Goal: Information Seeking & Learning: Learn about a topic

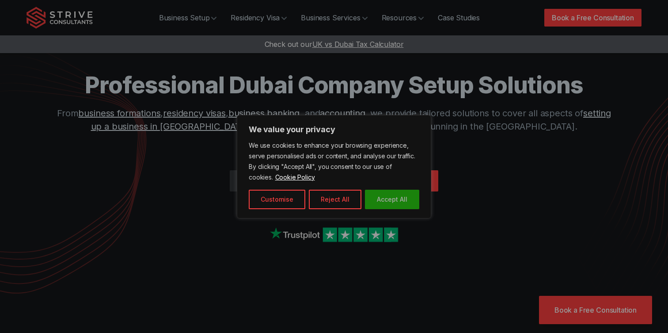
click at [369, 194] on button "Accept All" at bounding box center [392, 199] width 54 height 19
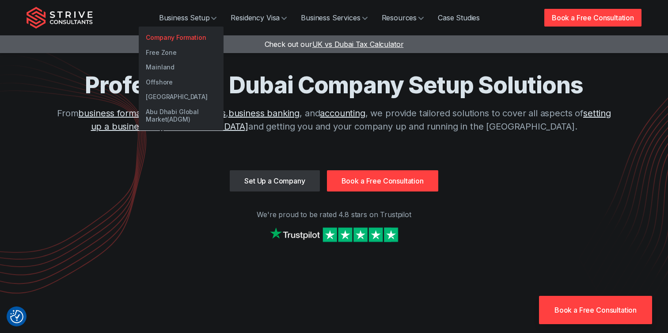
click at [197, 40] on link "Company Formation" at bounding box center [181, 37] width 85 height 15
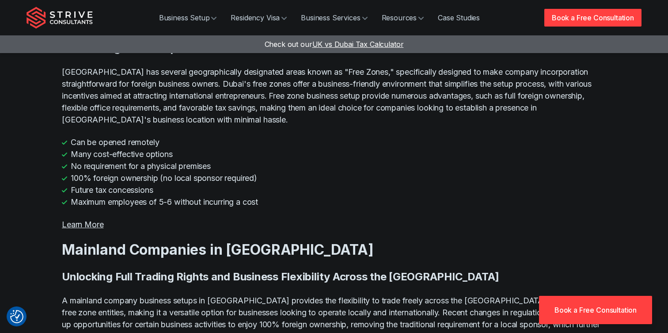
scroll to position [1717, 0]
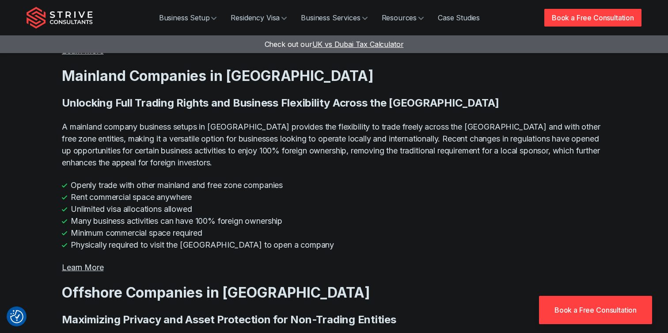
click at [237, 227] on li "Minimum commercial space required" at bounding box center [334, 233] width 545 height 12
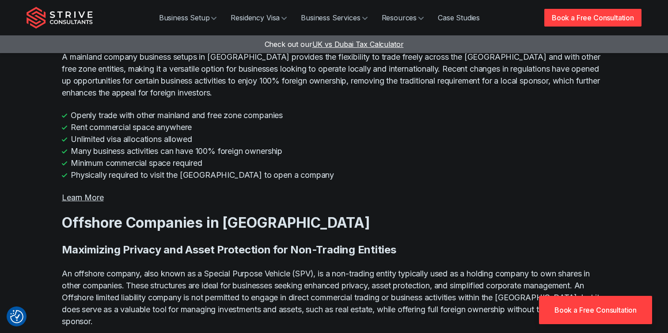
scroll to position [1861, 0]
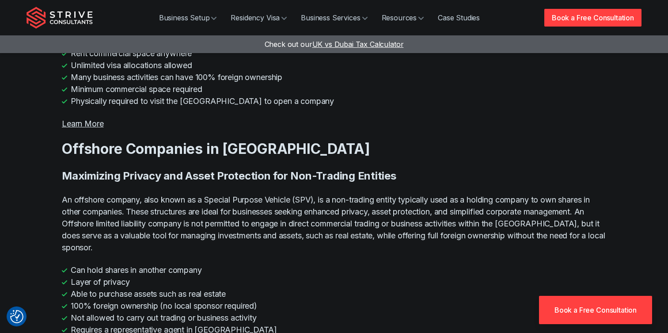
click at [244, 194] on p "An offshore company, also known as a Special Purpose Vehicle (SPV), is a non-tr…" at bounding box center [334, 224] width 545 height 60
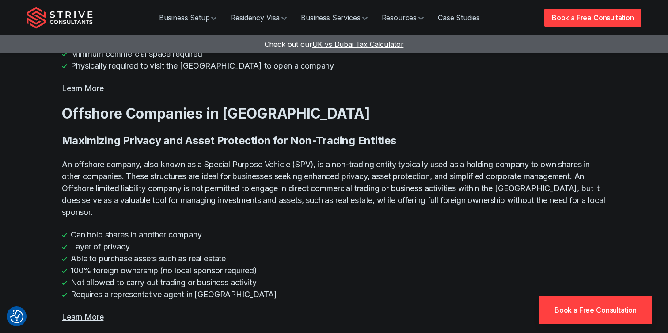
scroll to position [1898, 0]
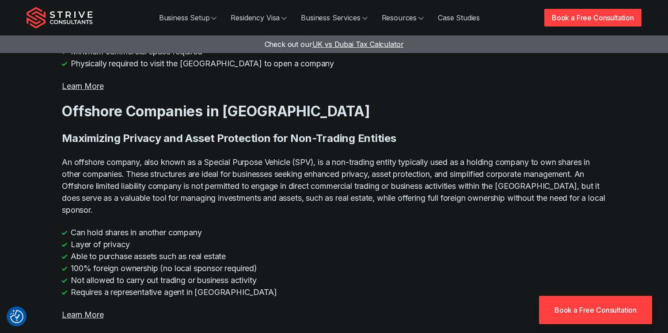
click at [243, 250] on li "Able to purchase assets such as real estate" at bounding box center [334, 256] width 545 height 12
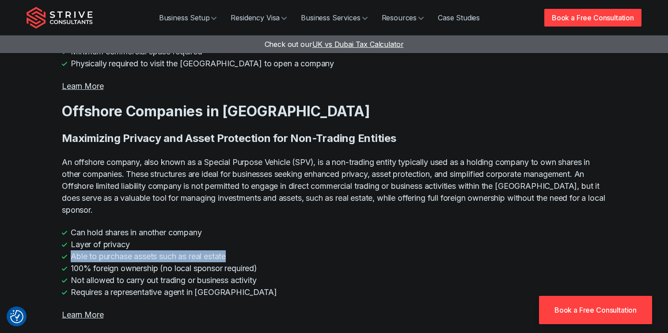
click at [243, 250] on li "Able to purchase assets such as real estate" at bounding box center [334, 256] width 545 height 12
